Goal: Information Seeking & Learning: Learn about a topic

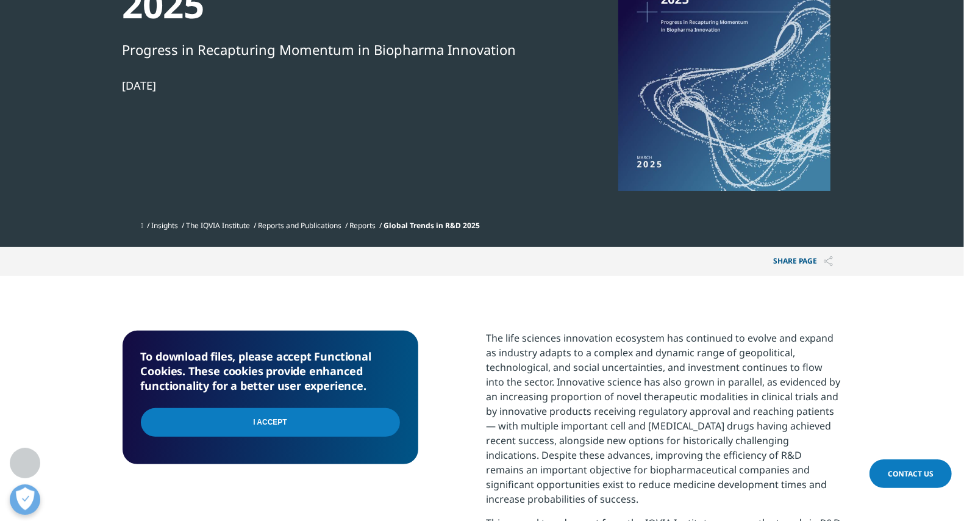
scroll to position [183, 0]
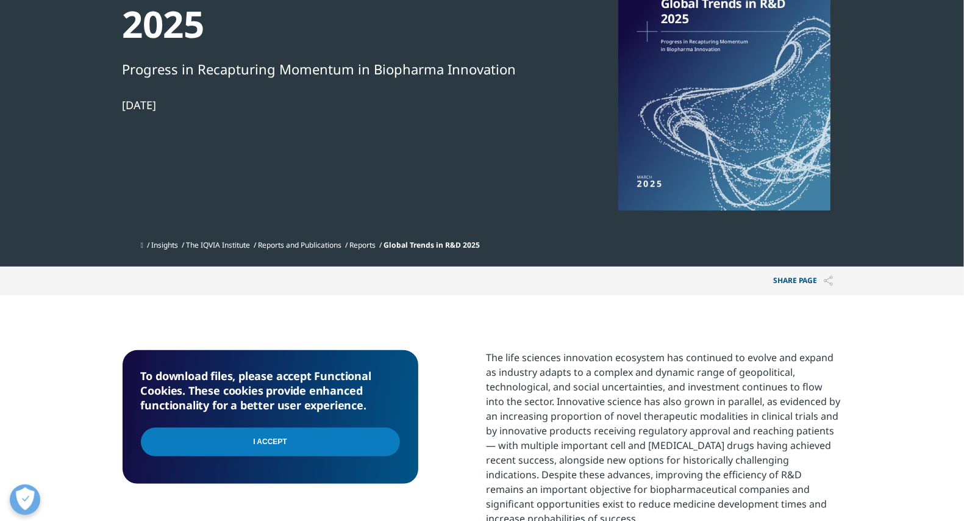
click at [312, 443] on input "I Accept" at bounding box center [270, 441] width 259 height 29
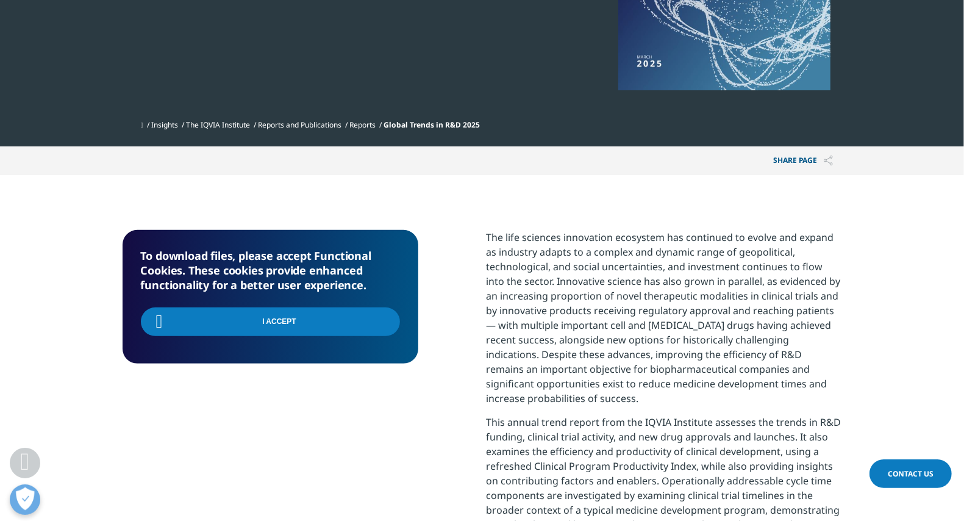
scroll to position [305, 0]
